Goal: Find specific page/section: Find specific page/section

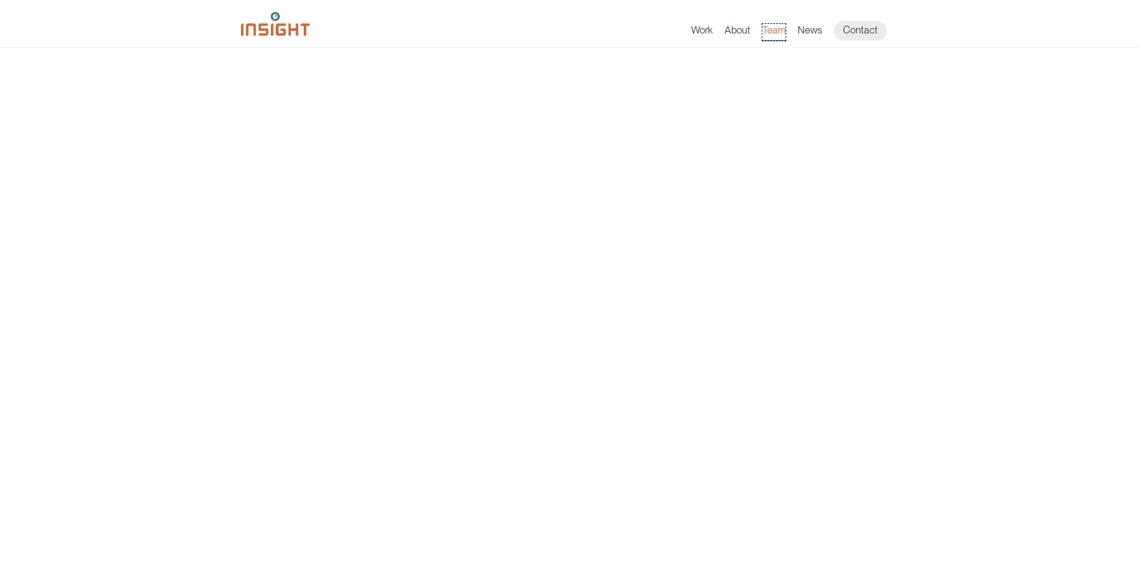
click at [767, 30] on link "Team" at bounding box center [774, 32] width 23 height 17
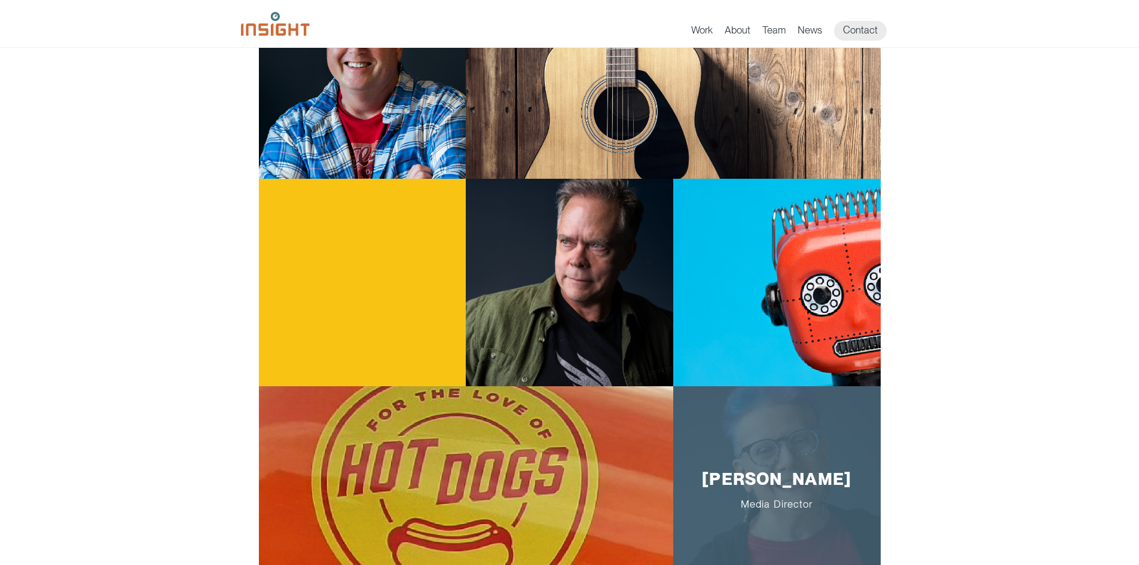
scroll to position [837, 0]
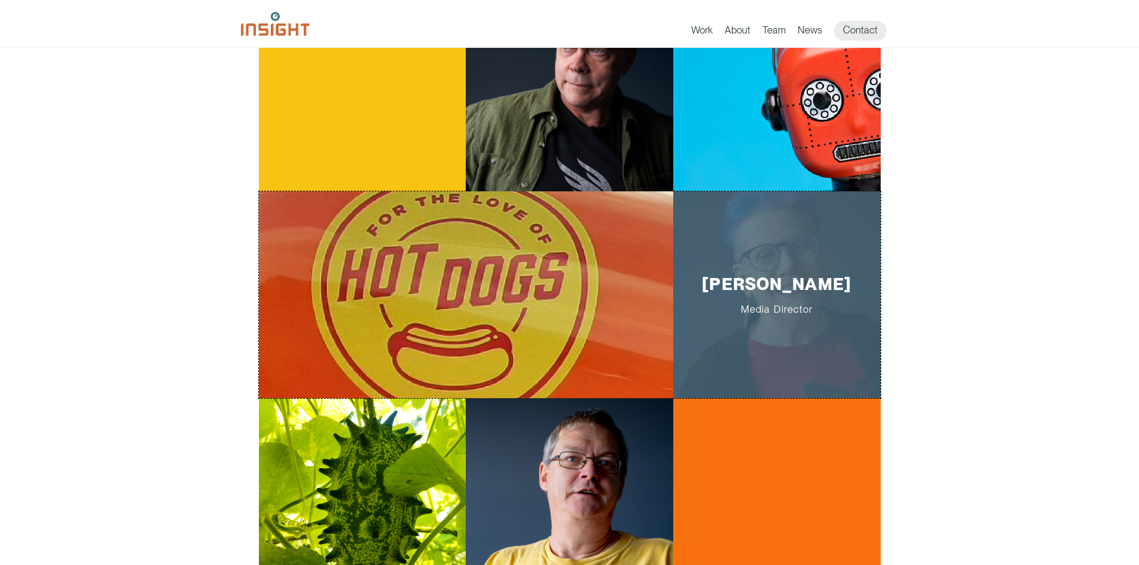
click at [801, 307] on span "Media Director" at bounding box center [777, 309] width 170 height 12
